Goal: Task Accomplishment & Management: Manage account settings

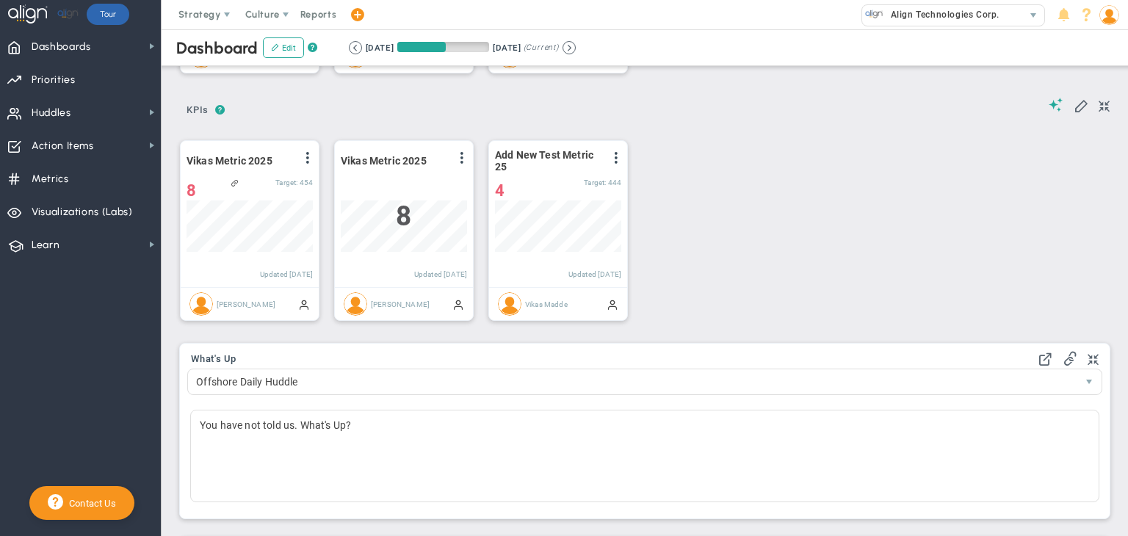
scroll to position [147, 0]
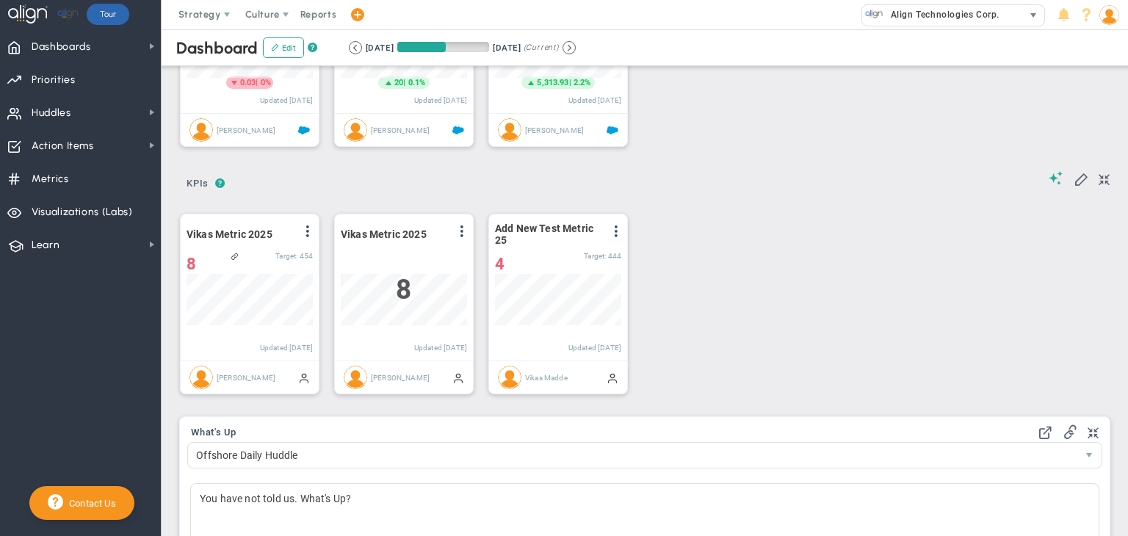
click at [1039, 19] on span "select" at bounding box center [1034, 16] width 12 height 12
click at [946, 122] on div "Logo Retention Rate View Historical Graph Edit Make "No Change" Update Add Past…" at bounding box center [639, 57] width 948 height 206
click at [1103, 24] on span at bounding box center [1109, 14] width 23 height 29
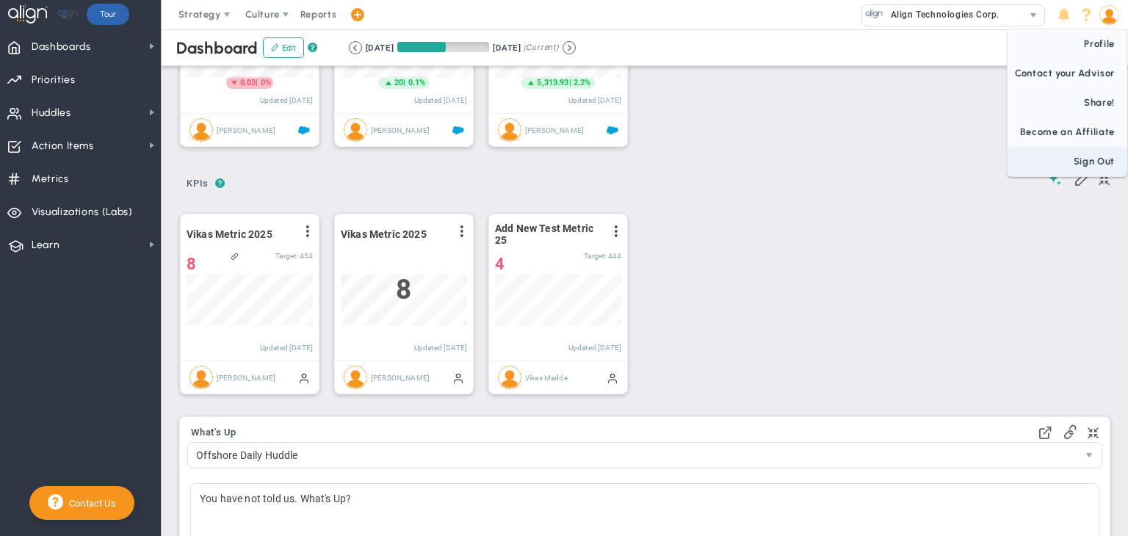
click at [1092, 156] on span "Sign Out" at bounding box center [1067, 161] width 119 height 29
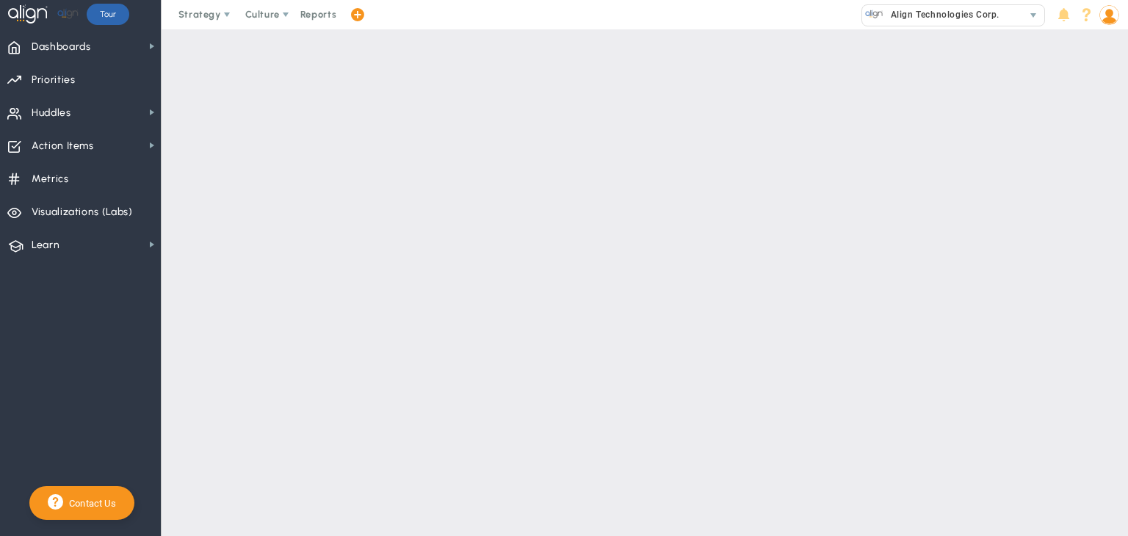
scroll to position [0, 0]
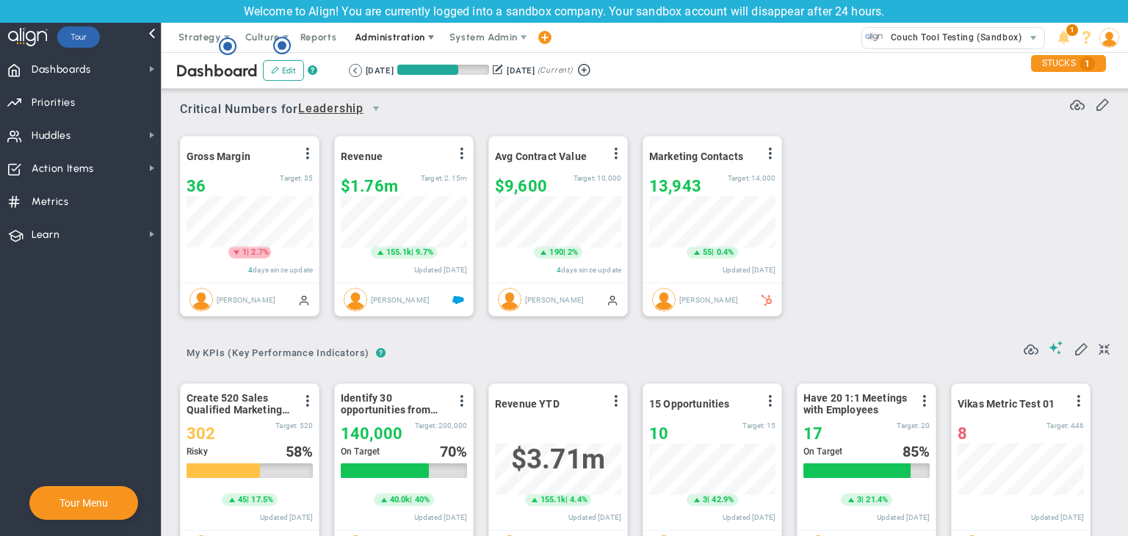
click at [400, 37] on span "Administration" at bounding box center [390, 37] width 70 height 11
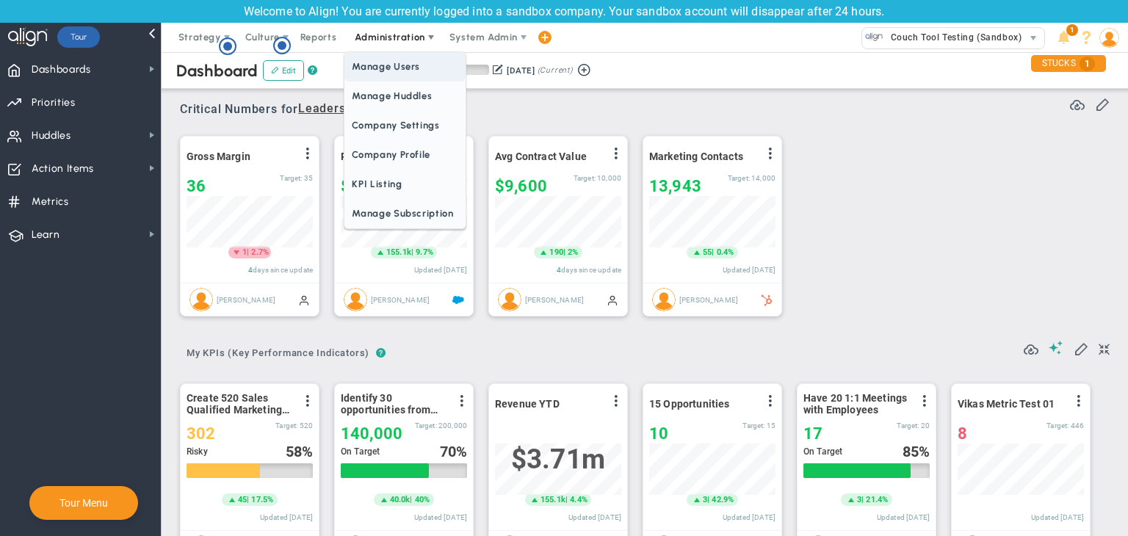
click at [411, 71] on span "Manage Users" at bounding box center [404, 66] width 120 height 29
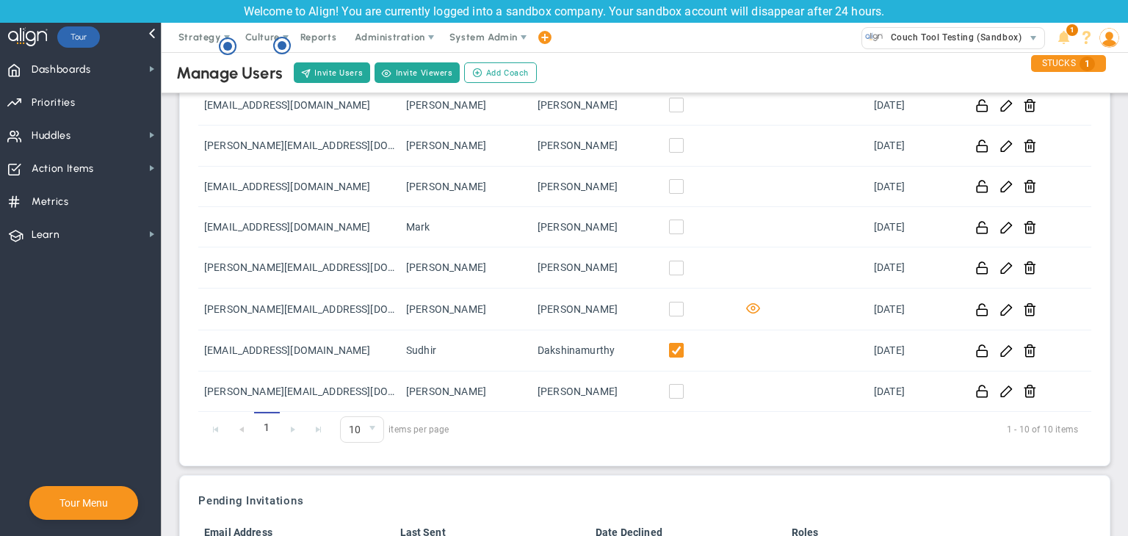
scroll to position [57, 0]
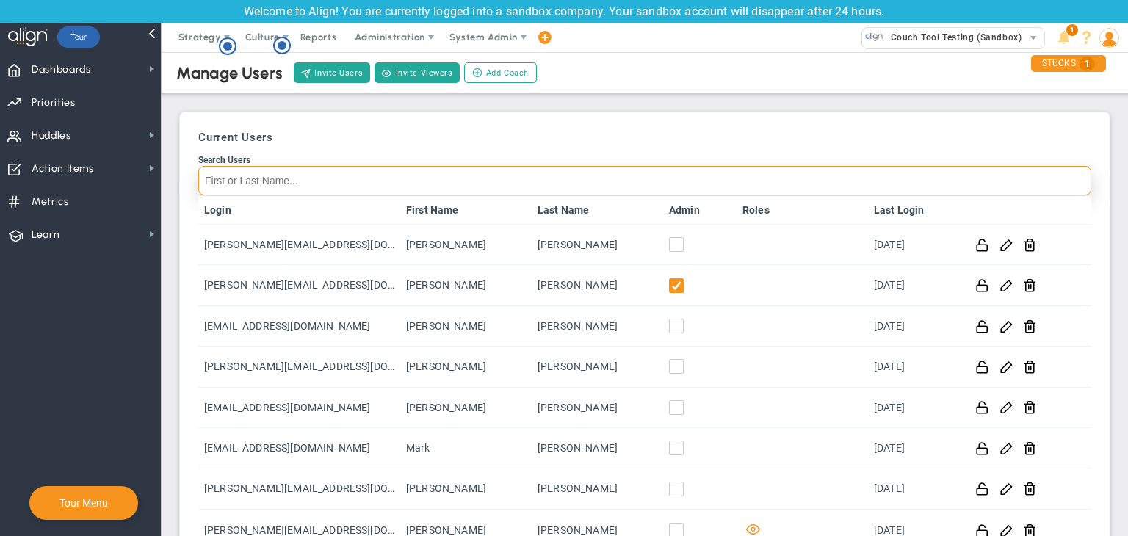
click at [371, 193] on input "Search Users" at bounding box center [644, 180] width 893 height 29
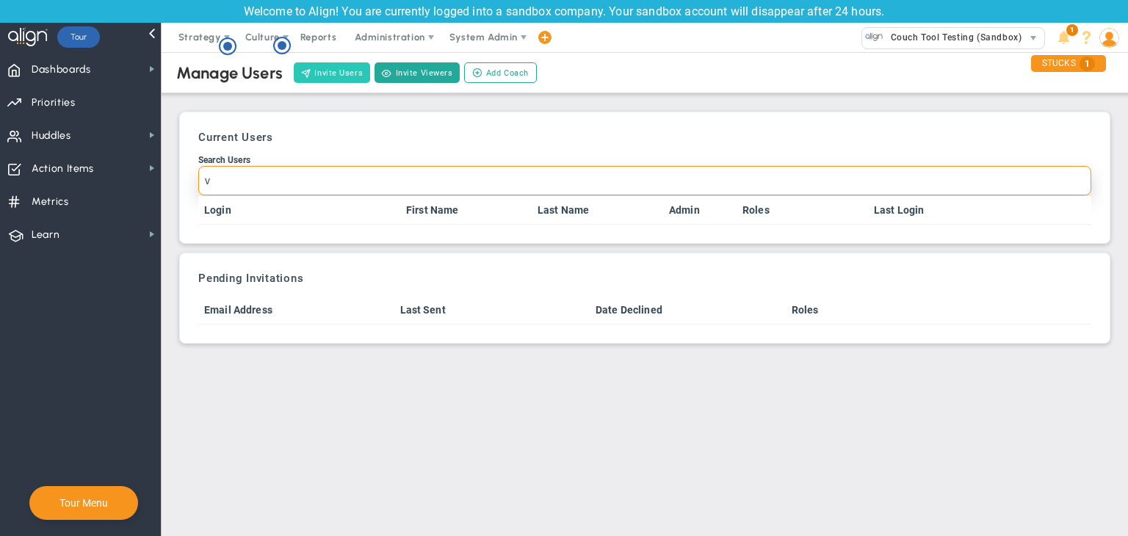
type input "v"
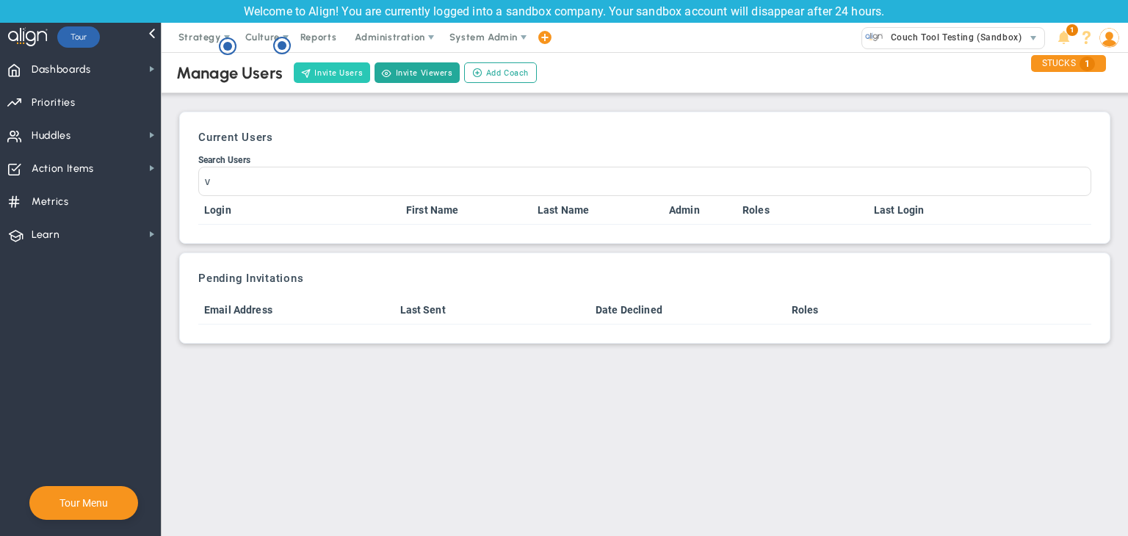
click at [338, 73] on button "Invite Users" at bounding box center [332, 72] width 76 height 21
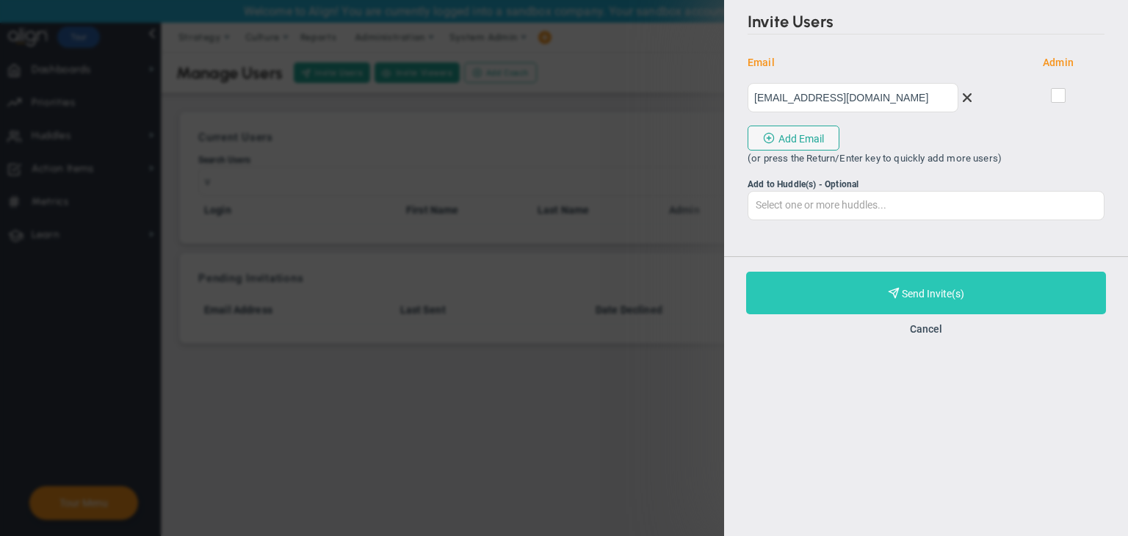
type input "[EMAIL_ADDRESS][DOMAIN_NAME]"
click at [993, 293] on button "Purchase and Send Invite(s) Validating Invite..." at bounding box center [926, 293] width 360 height 43
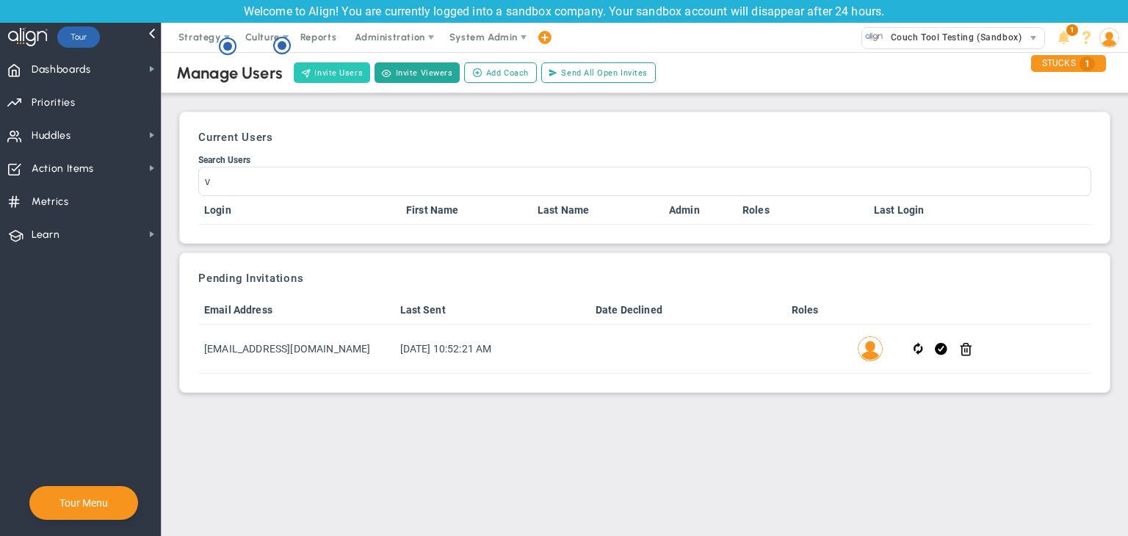
click at [317, 72] on button "Invite Users" at bounding box center [332, 72] width 76 height 21
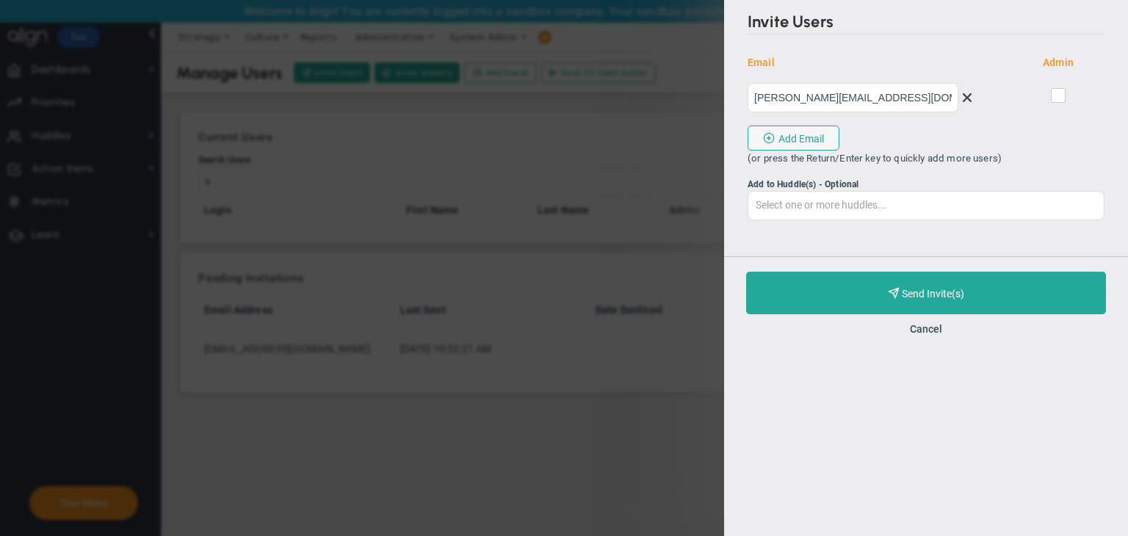
type input "[PERSON_NAME][EMAIL_ADDRESS][DOMAIN_NAME]"
click at [1059, 94] on input "checkbox" at bounding box center [1060, 98] width 10 height 15
checkbox input "true"
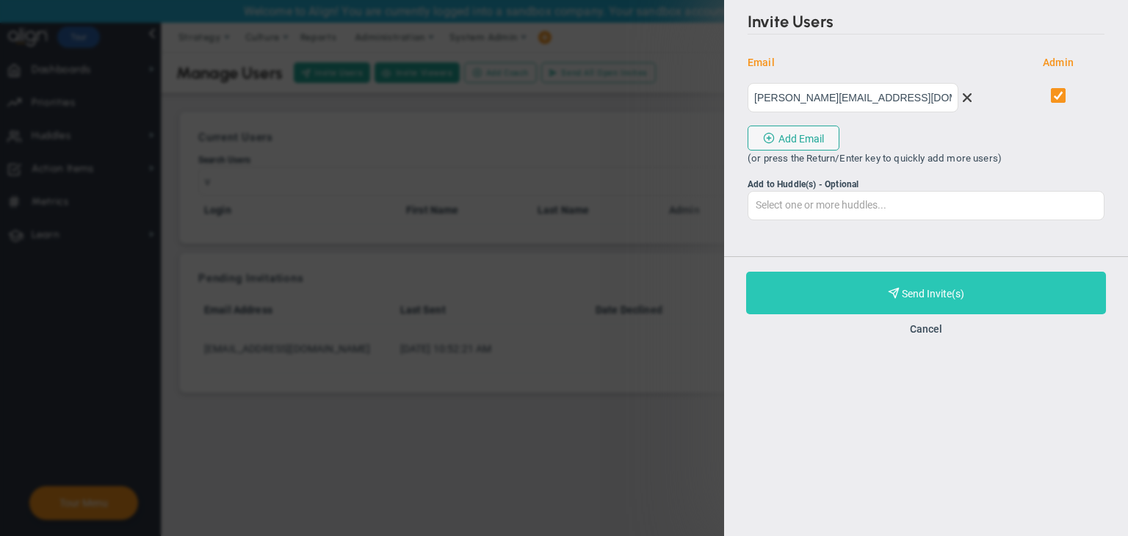
click at [995, 297] on button "Purchase and Send Invite(s) Validating Invite..." at bounding box center [926, 293] width 360 height 43
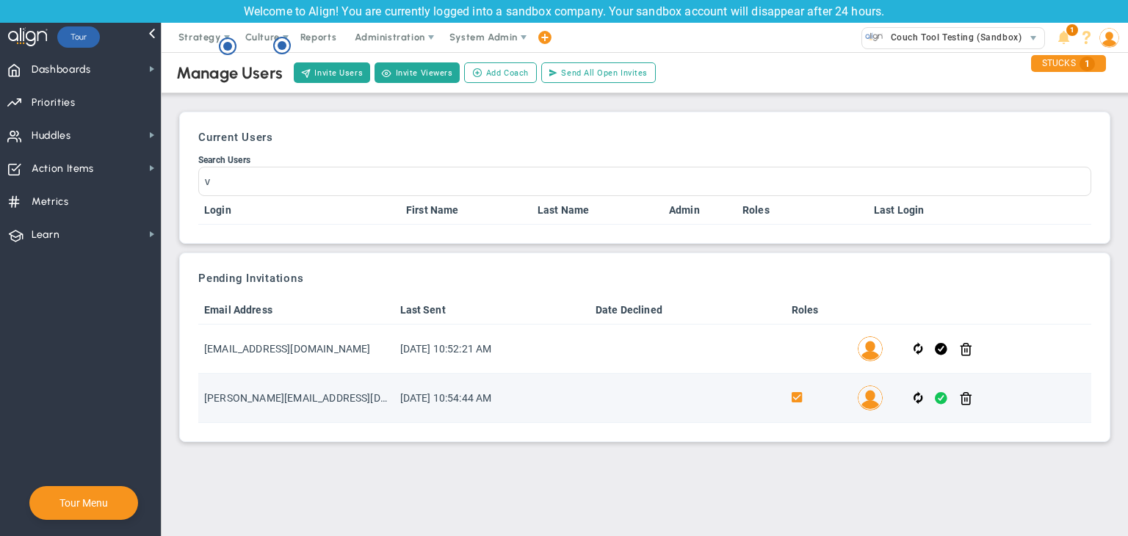
click at [939, 398] on span at bounding box center [941, 398] width 12 height 17
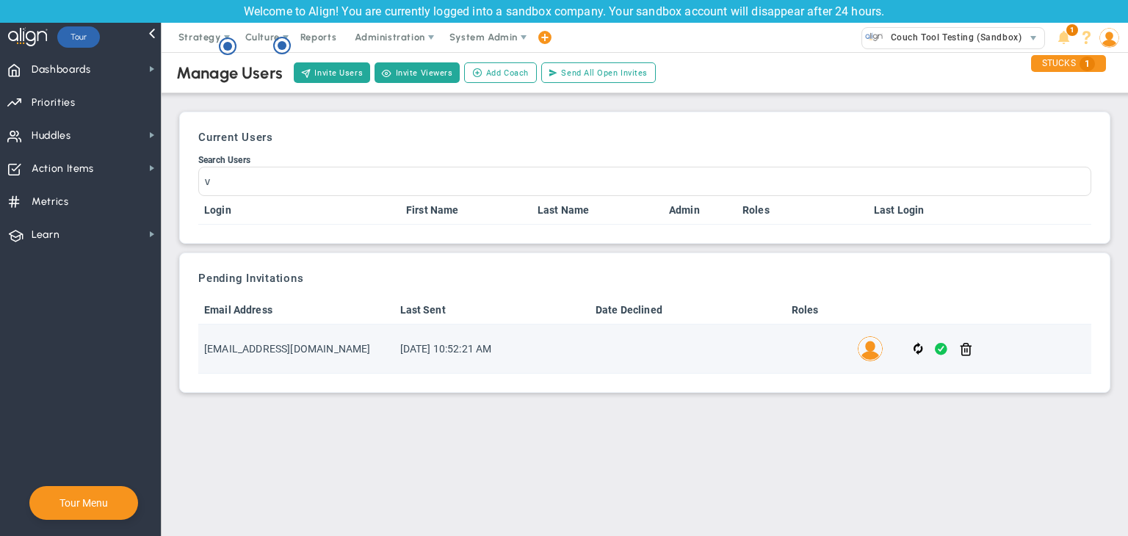
click at [940, 350] on span at bounding box center [941, 349] width 12 height 17
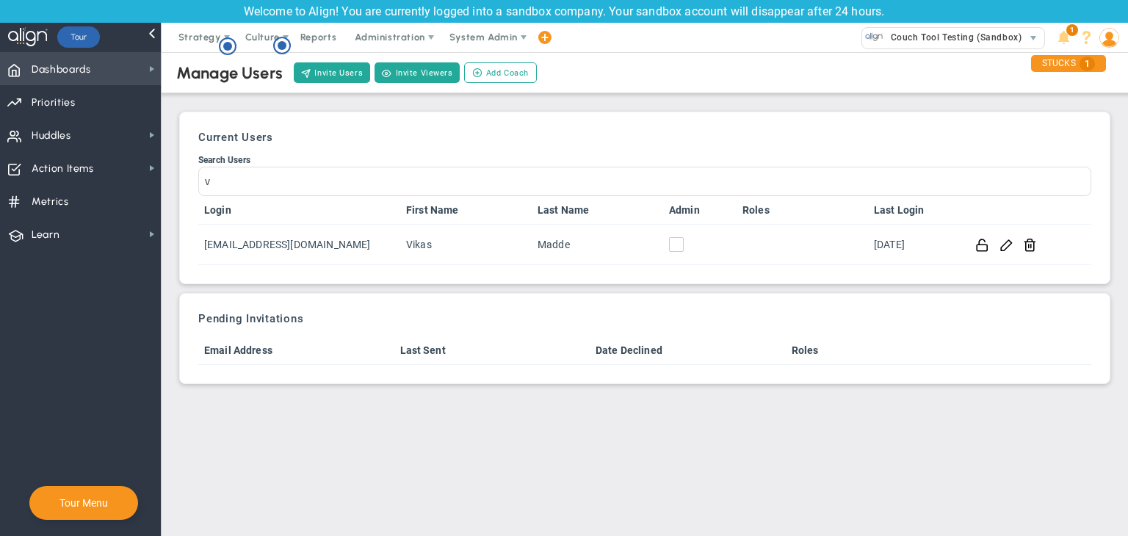
click at [126, 68] on span "Dashboards Dashboards" at bounding box center [80, 68] width 161 height 33
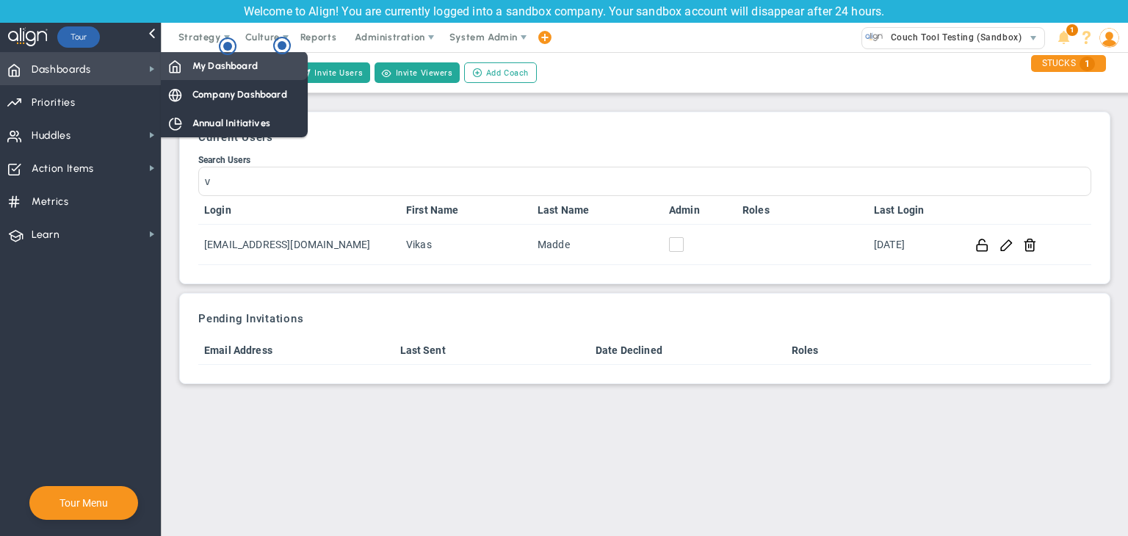
click at [177, 65] on span at bounding box center [174, 65] width 13 height 13
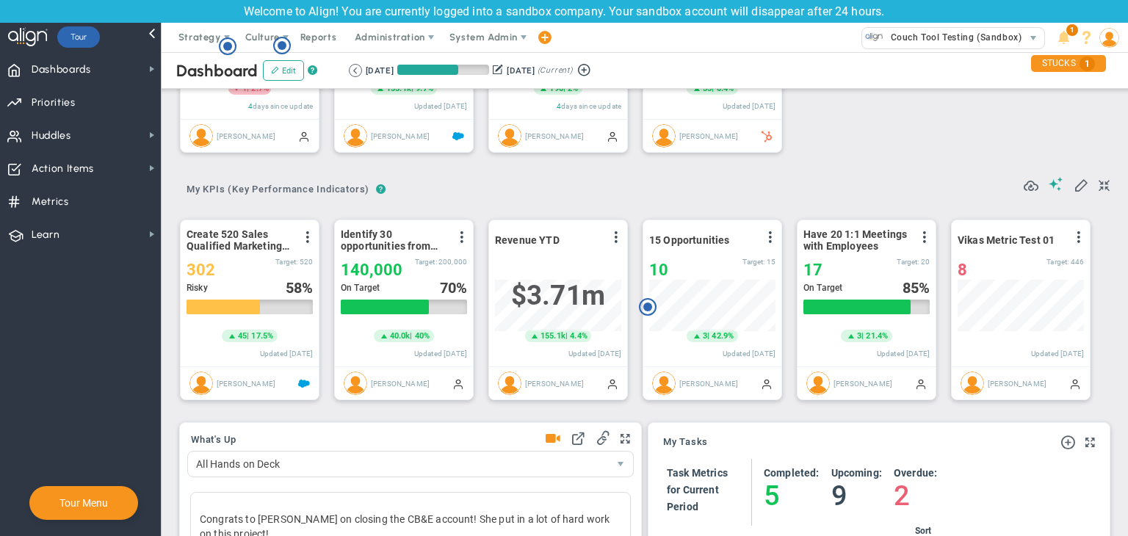
scroll to position [147, 0]
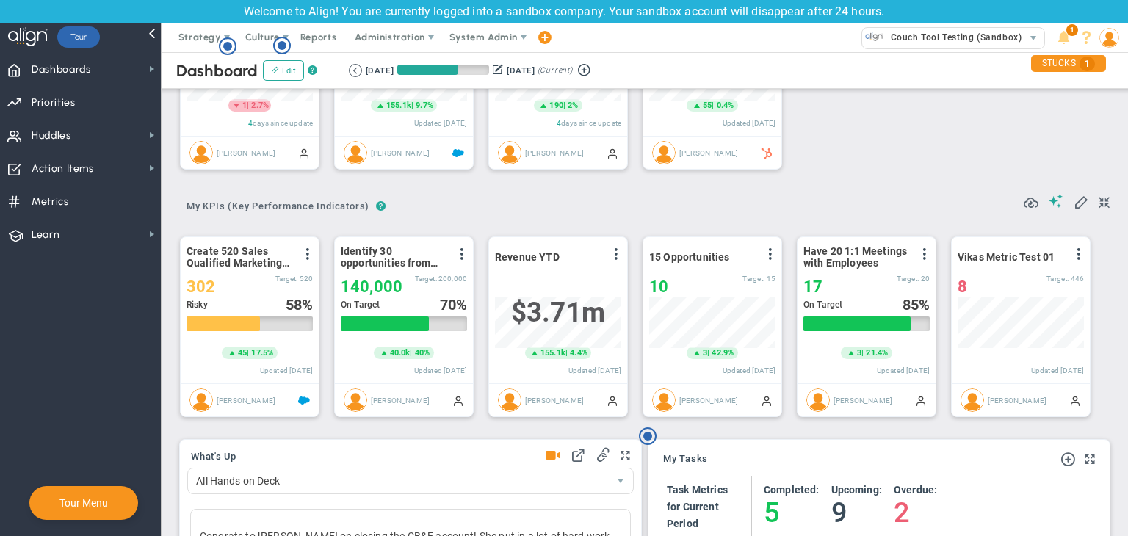
click at [1111, 36] on img at bounding box center [1110, 38] width 20 height 20
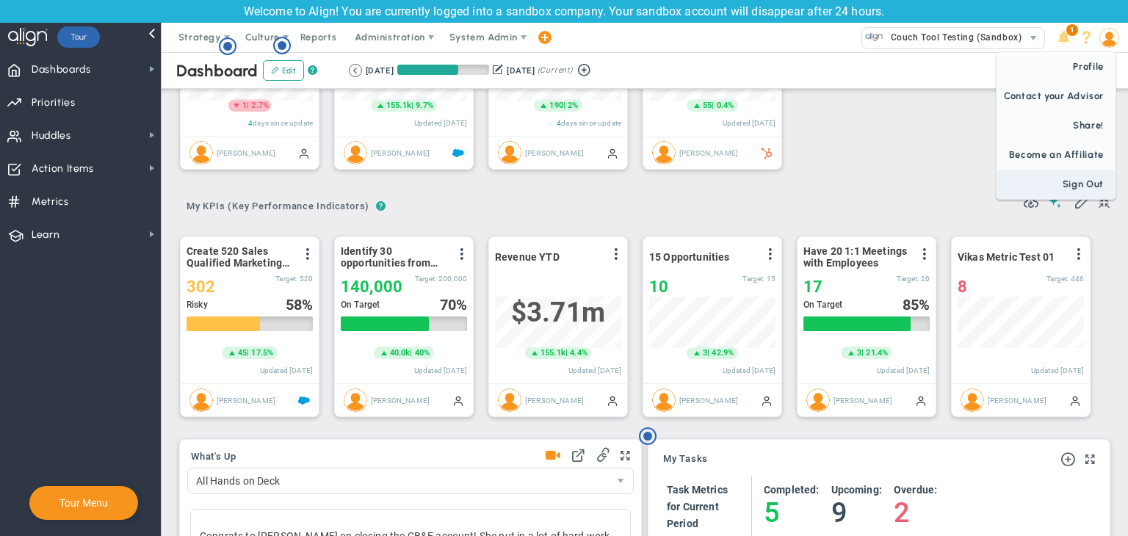
click at [1069, 174] on span "Sign Out" at bounding box center [1056, 184] width 119 height 29
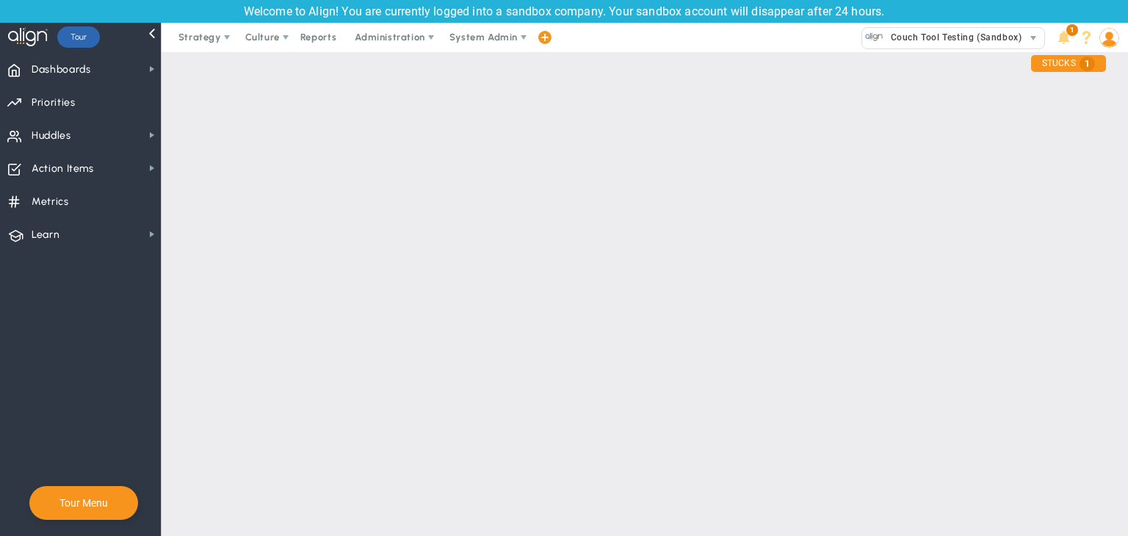
scroll to position [0, 0]
